Goal: Check status: Check status

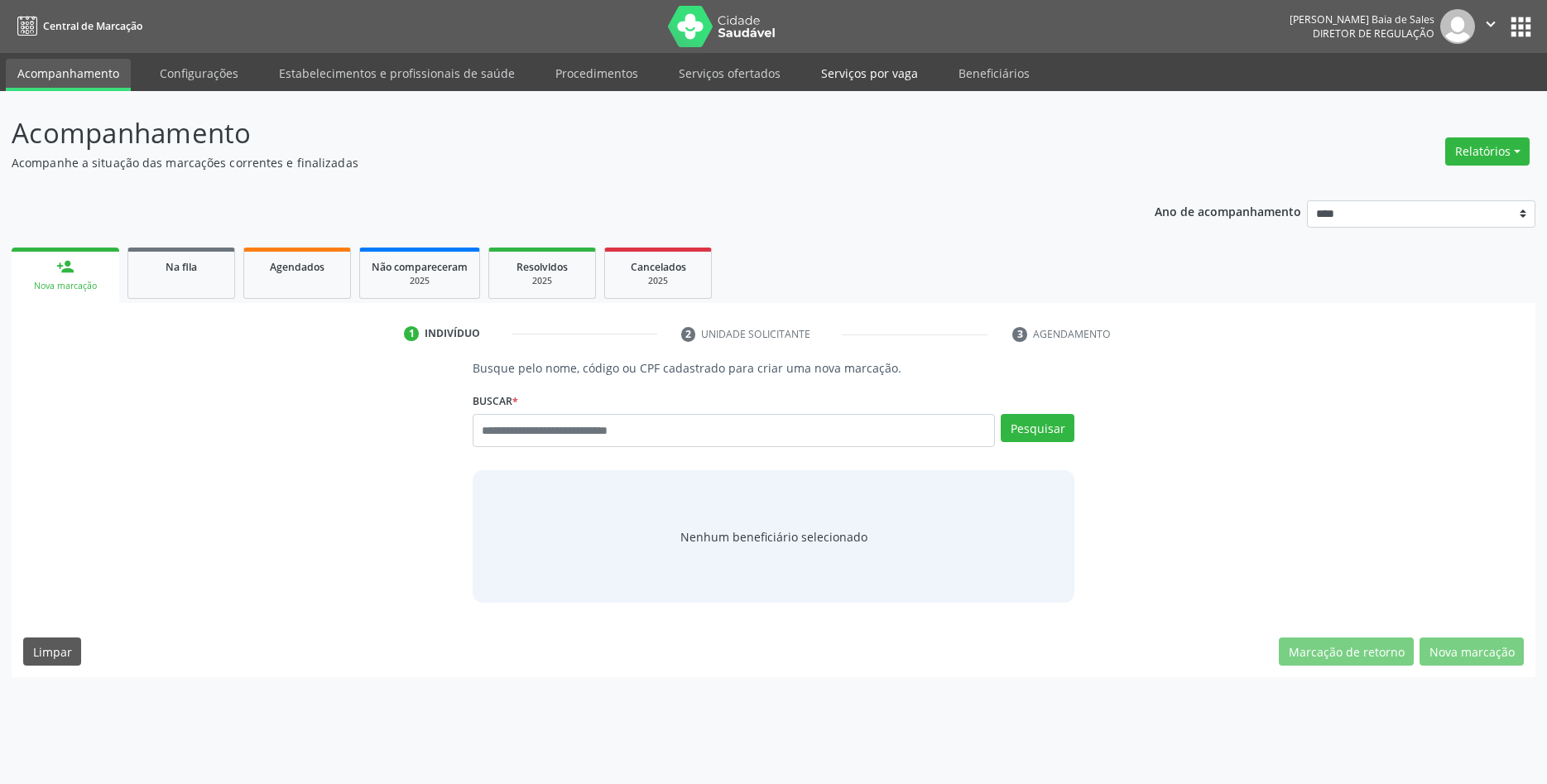
click at [882, 74] on link "Serviços por vaga" at bounding box center [870, 73] width 120 height 29
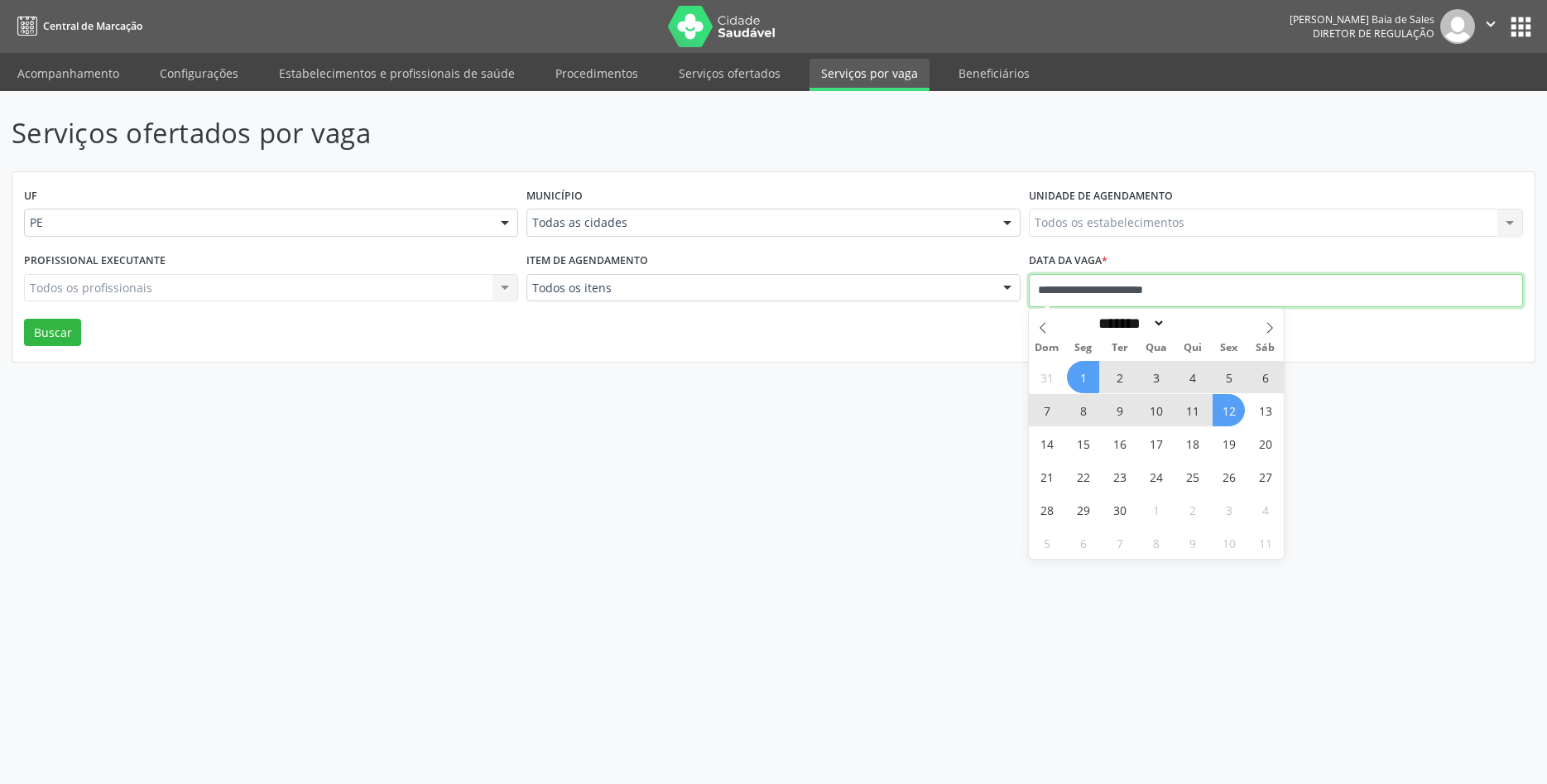
click at [1178, 285] on input "**********" at bounding box center [1276, 291] width 494 height 34
click at [1268, 328] on icon at bounding box center [1270, 327] width 12 height 12
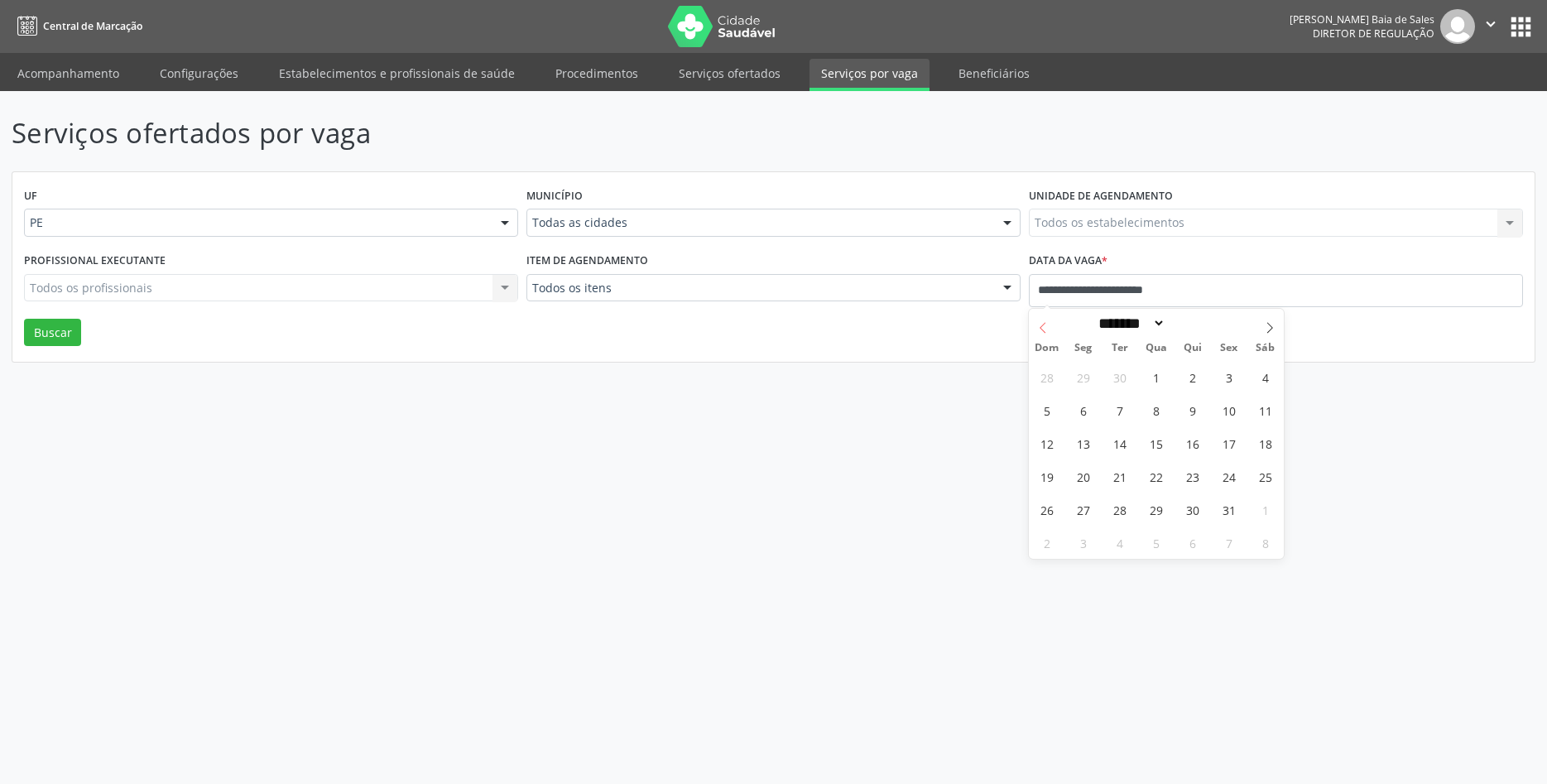
click at [1039, 331] on icon at bounding box center [1043, 327] width 12 height 12
select select "*"
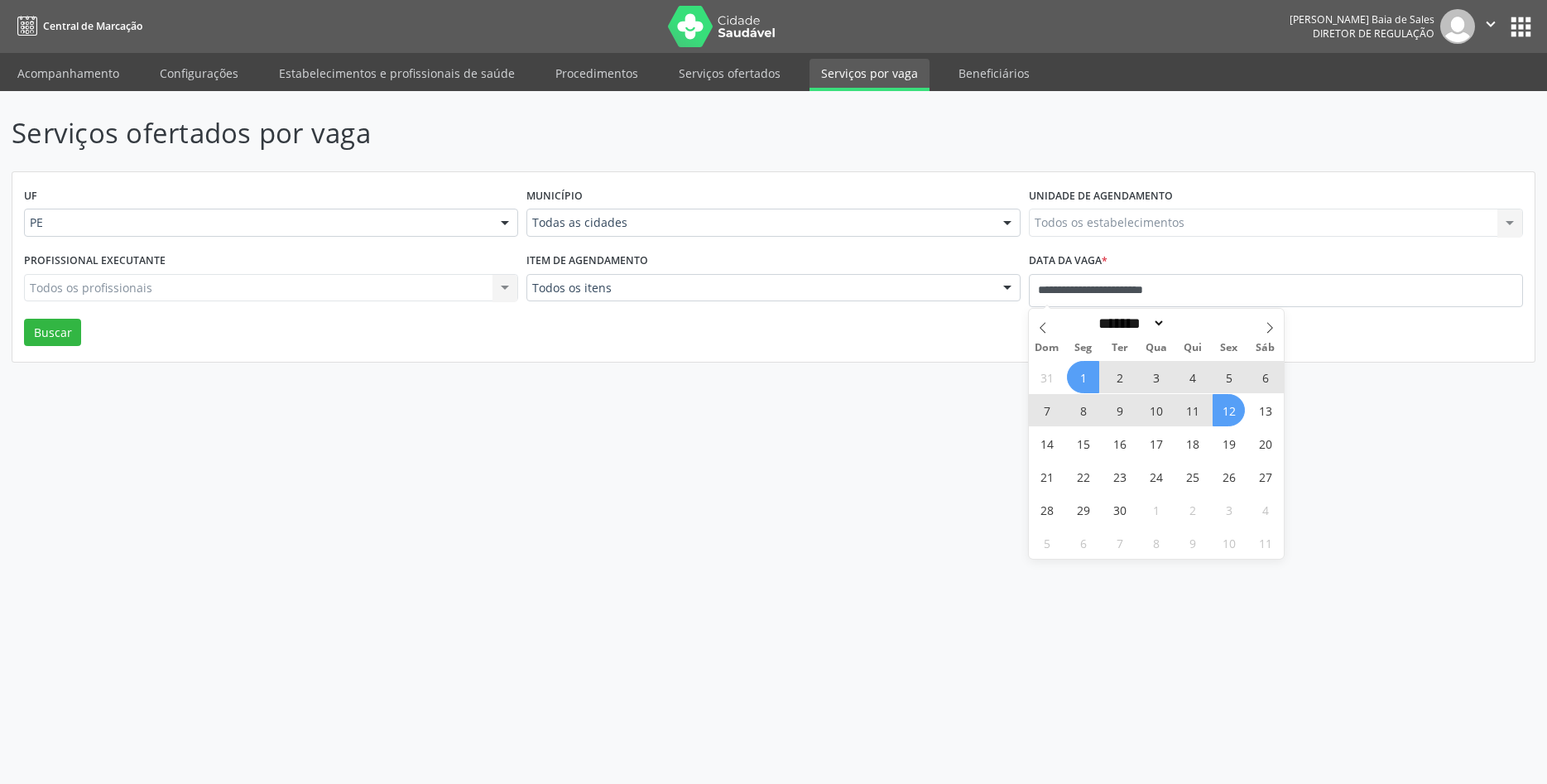
click at [1231, 414] on span "12" at bounding box center [1228, 409] width 33 height 33
type input "**********"
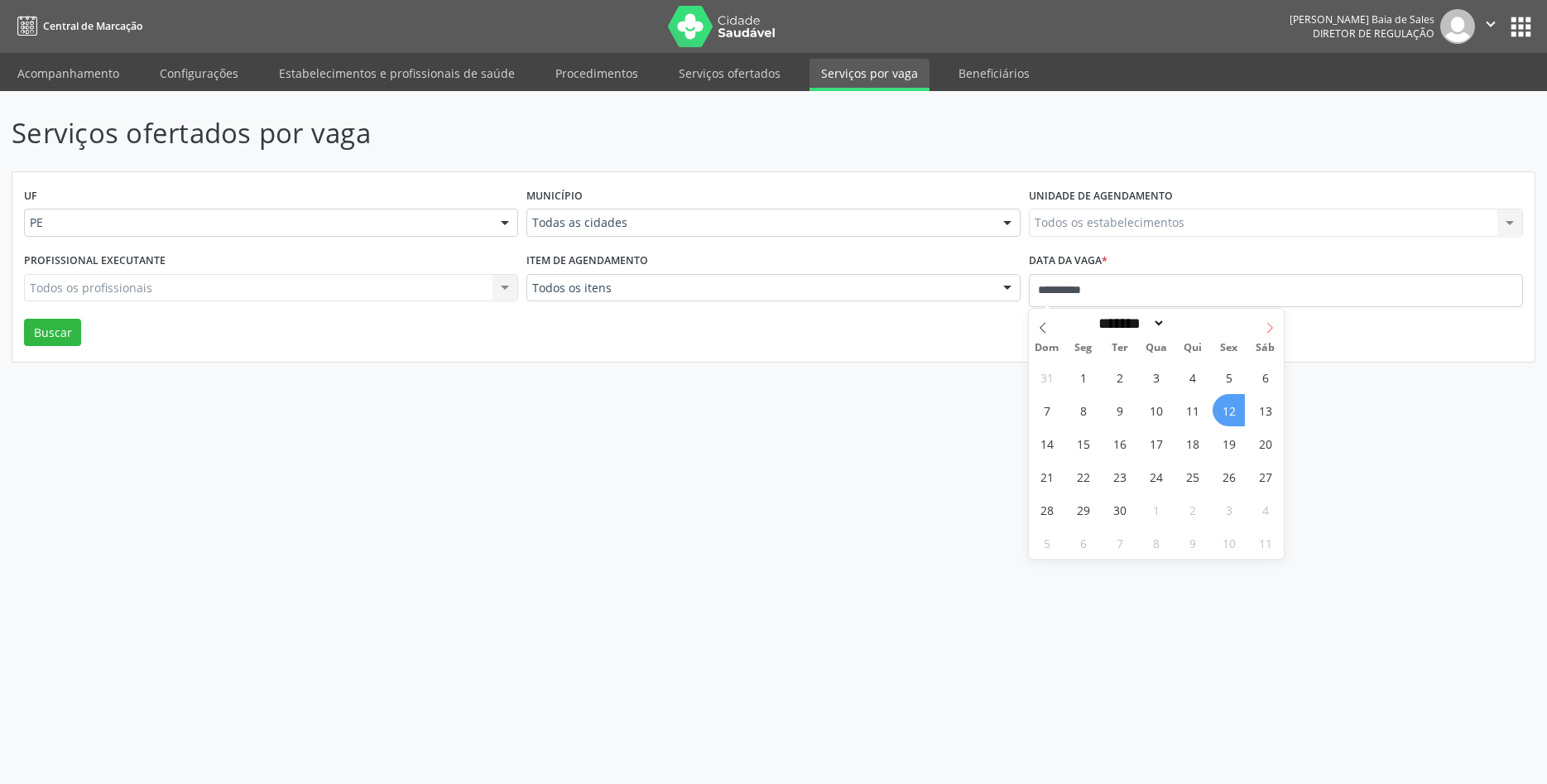
click at [1270, 327] on icon at bounding box center [1270, 327] width 12 height 12
select select "*"
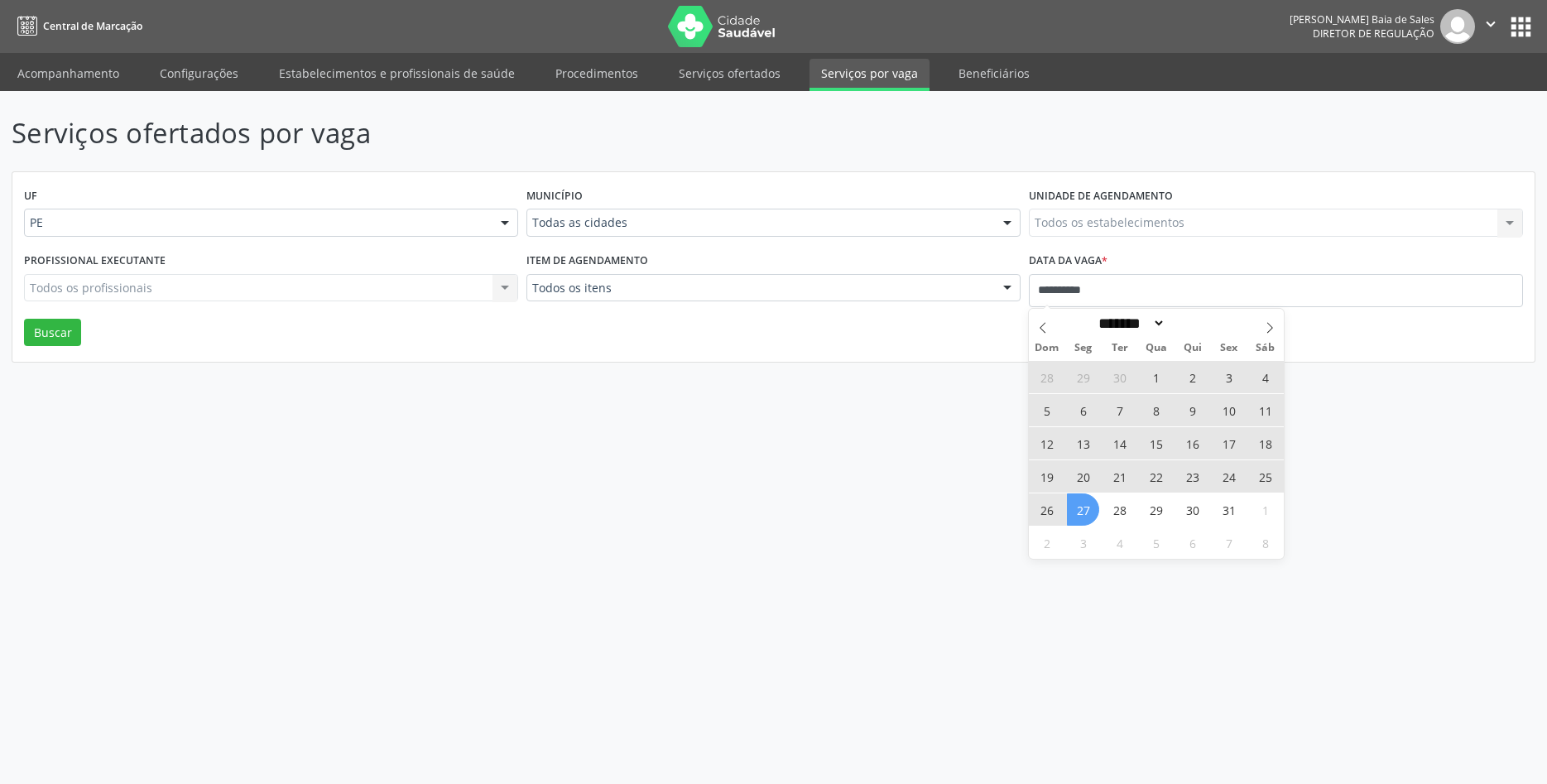
click at [1098, 514] on span "27" at bounding box center [1083, 509] width 33 height 33
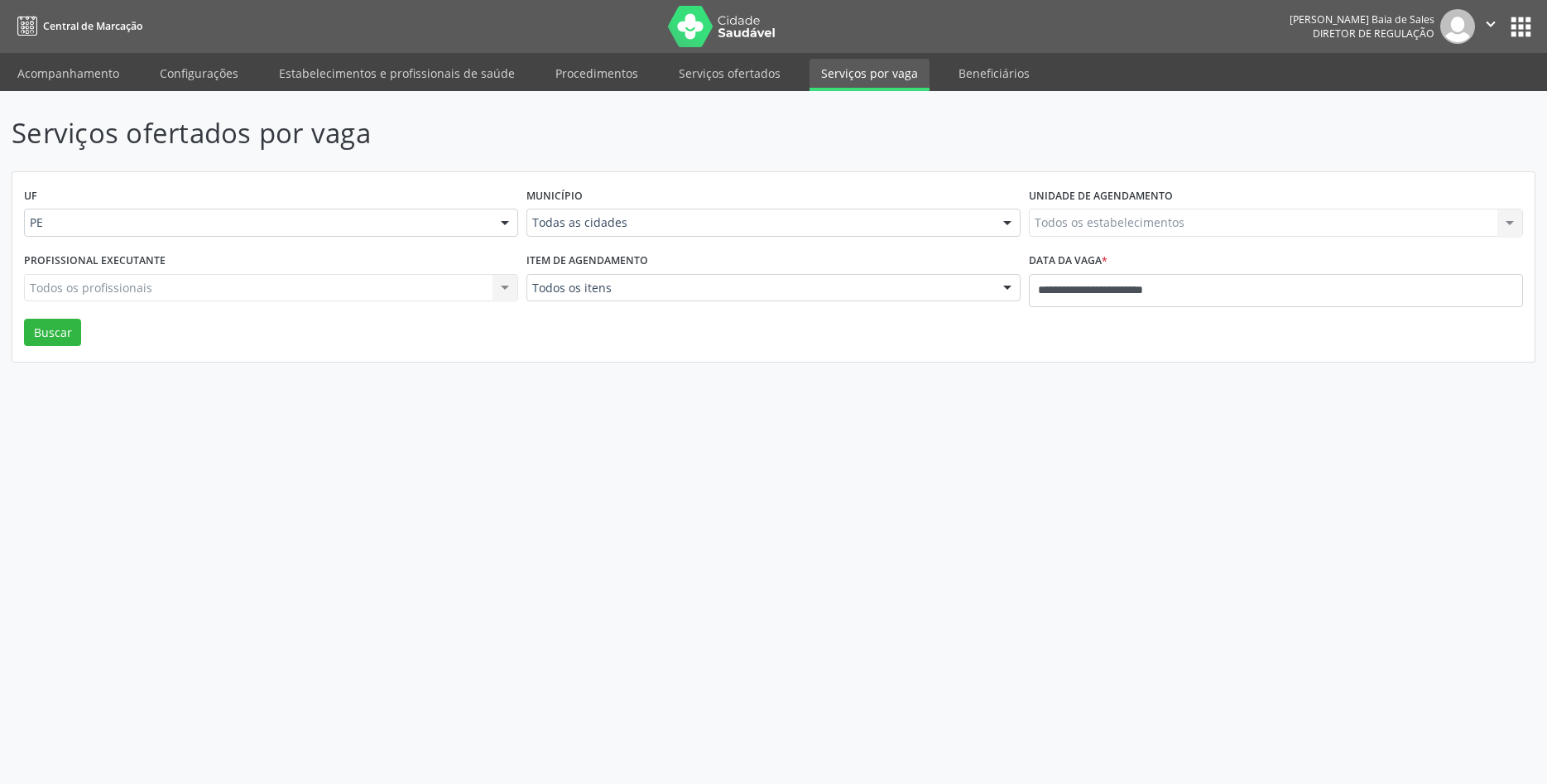
click at [56, 347] on div "UF PE PE Nenhum resultado encontrado para: " " Não há nenhuma opção para ser ex…" at bounding box center [774, 267] width 1522 height 190
click at [61, 335] on button "Buscar" at bounding box center [52, 332] width 57 height 29
